Goal: Check status

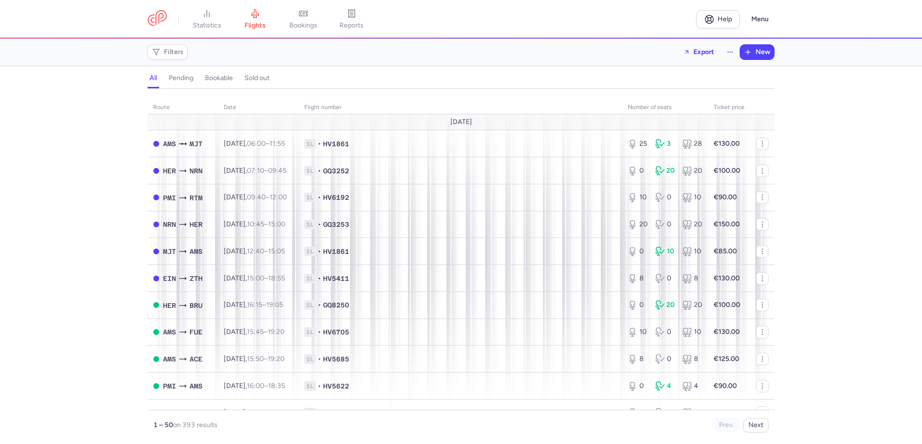
drag, startPoint x: 0, startPoint y: 0, endPoint x: 821, endPoint y: 365, distance: 898.8
click at [204, 14] on icon at bounding box center [207, 14] width 10 height 10
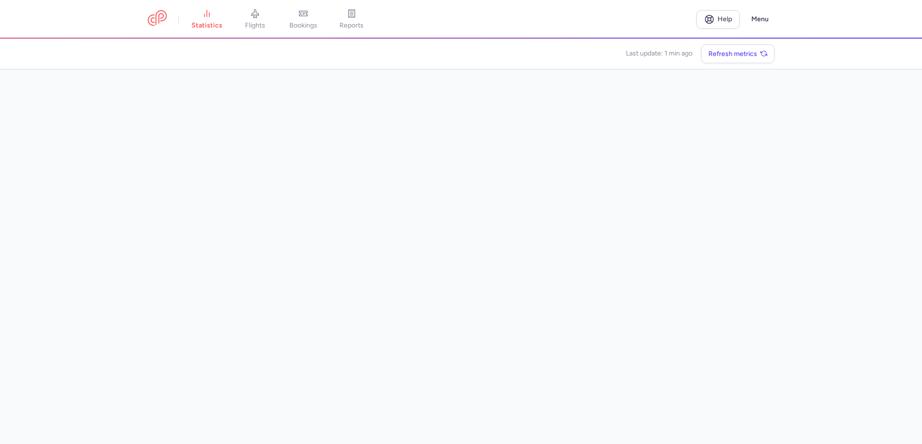
click at [789, 236] on main "Last update: 1 min ago Refresh metrics" at bounding box center [461, 241] width 922 height 405
click at [297, 19] on link "bookings" at bounding box center [303, 19] width 48 height 21
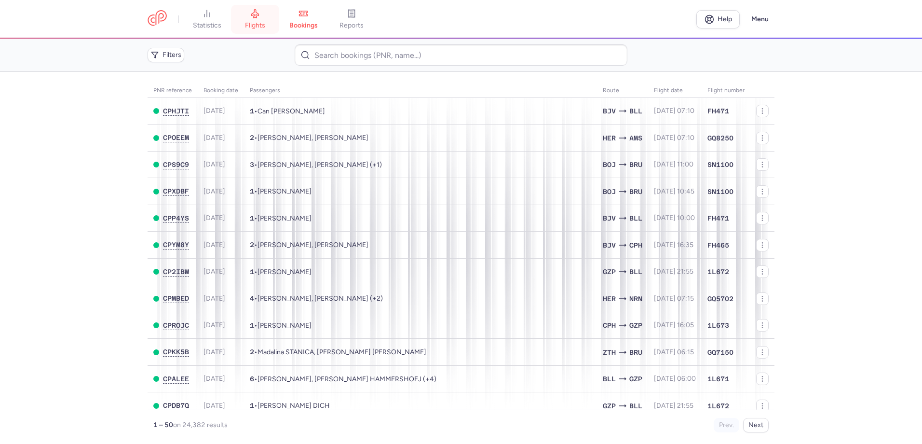
click at [254, 10] on icon at bounding box center [255, 14] width 10 height 10
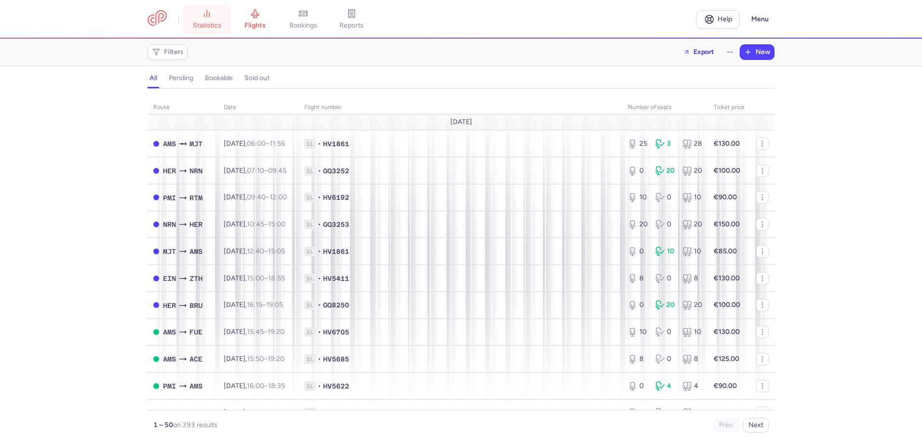
click at [189, 23] on link "statistics" at bounding box center [207, 19] width 48 height 21
